Goal: Navigation & Orientation: Find specific page/section

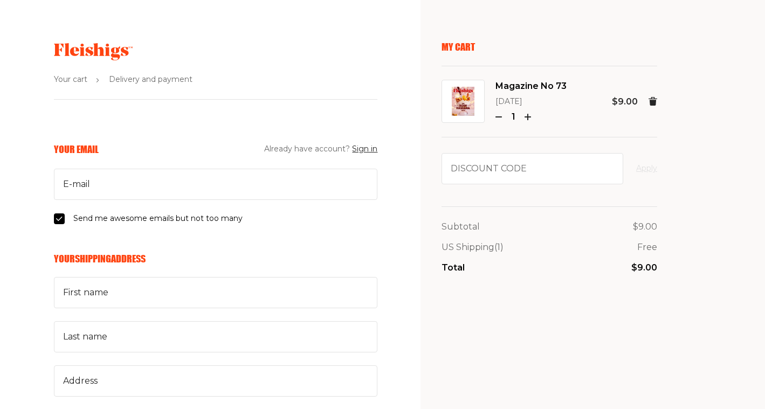
scroll to position [-1, 0]
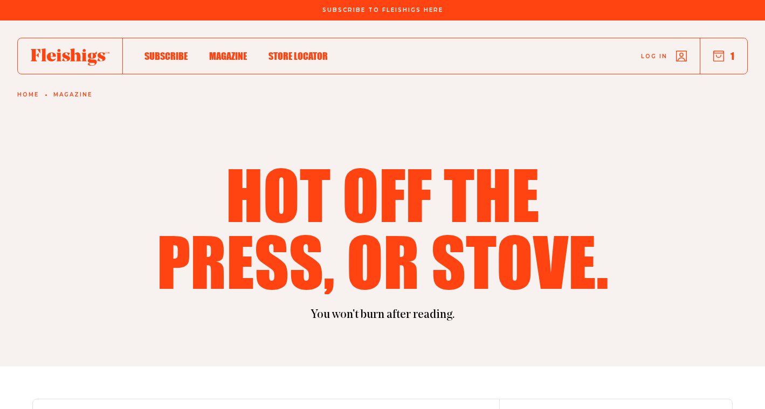
click at [284, 51] on span "Store locator" at bounding box center [298, 45] width 59 height 12
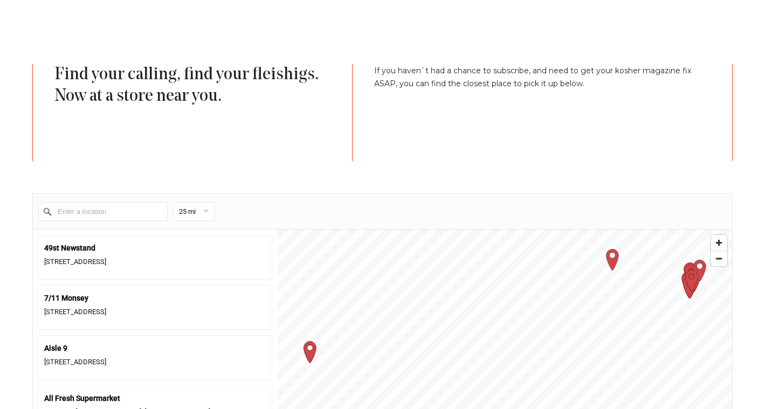
scroll to position [300, 0]
click at [136, 212] on input "Enter a location" at bounding box center [102, 212] width 129 height 19
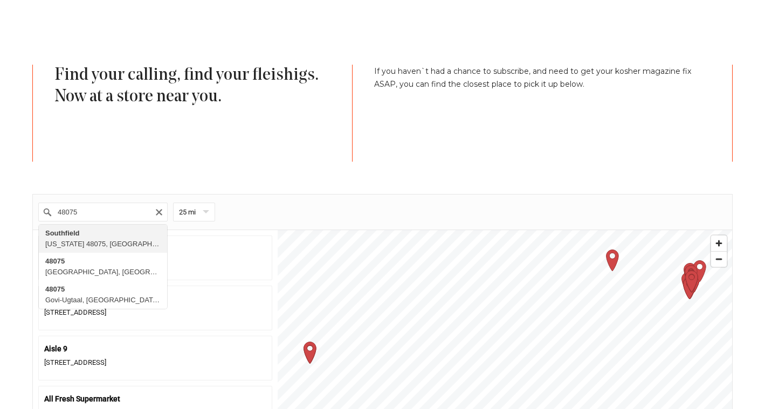
type input "[GEOGRAPHIC_DATA], [US_STATE][GEOGRAPHIC_DATA], [GEOGRAPHIC_DATA]"
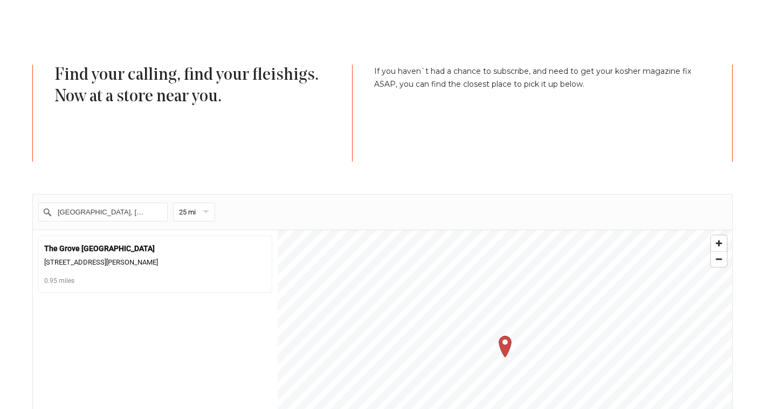
scroll to position [0, 0]
click at [157, 210] on icon "Clear" at bounding box center [159, 212] width 6 height 6
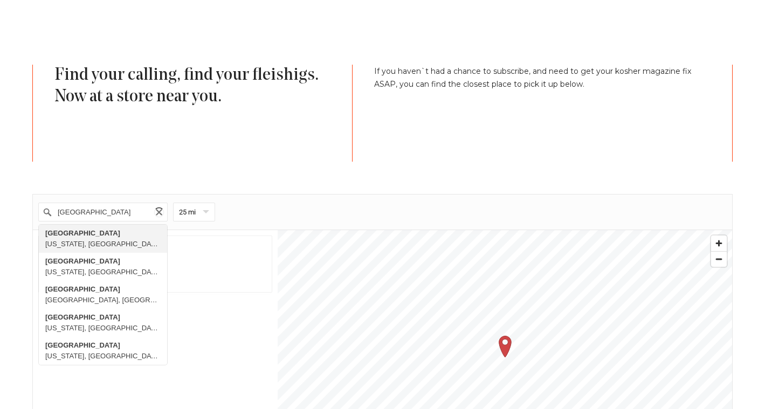
type input "[GEOGRAPHIC_DATA], [US_STATE], [GEOGRAPHIC_DATA]"
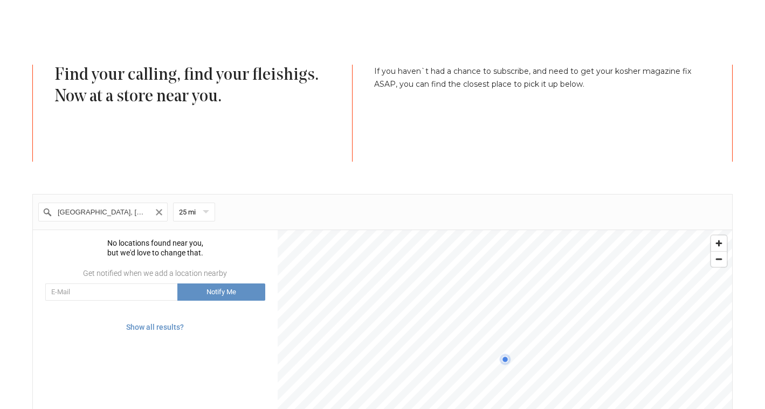
click at [161, 211] on icon "Clear" at bounding box center [159, 212] width 9 height 9
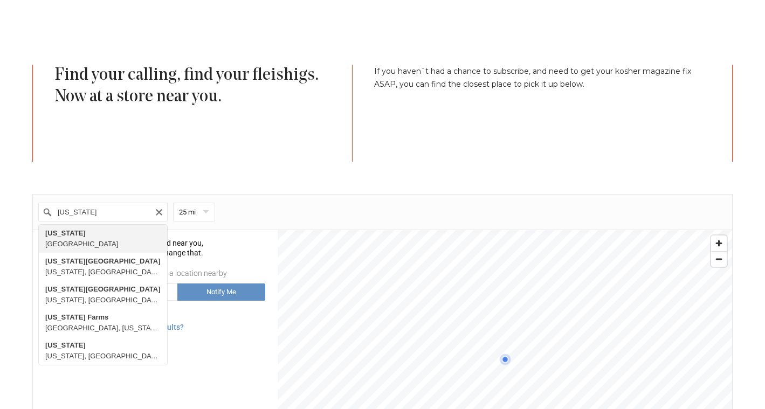
type input "[US_STATE], [GEOGRAPHIC_DATA]"
